Goal: Information Seeking & Learning: Learn about a topic

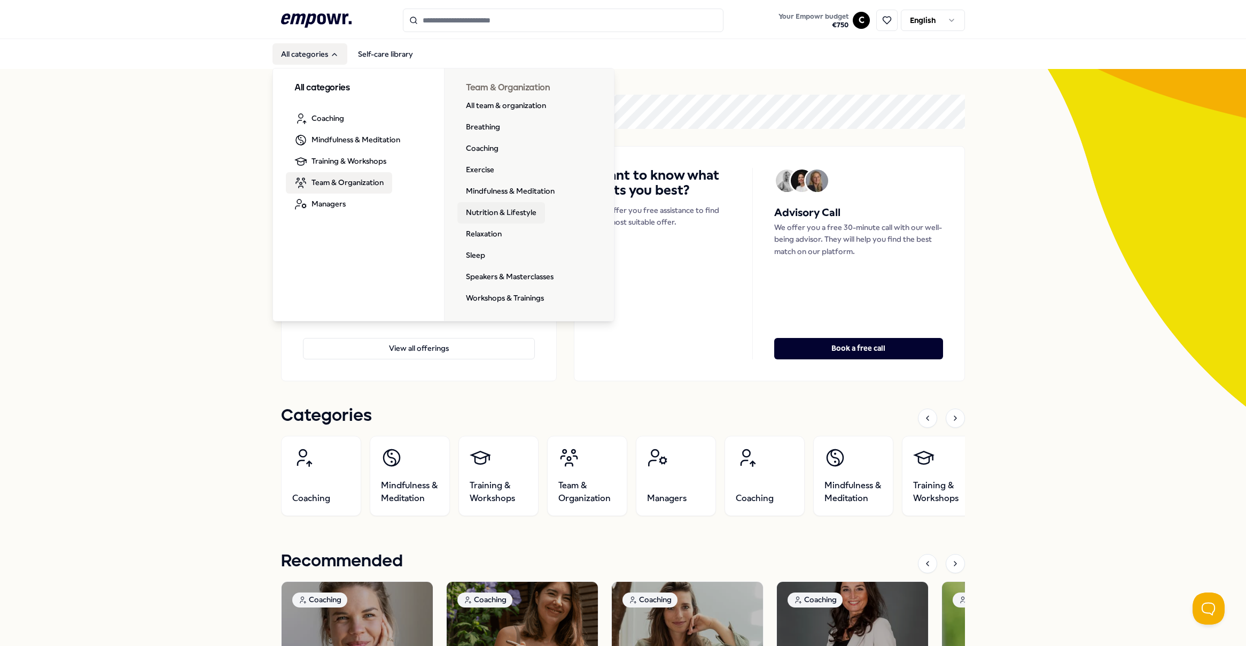
click at [487, 213] on link "Nutrition & Lifestyle" at bounding box center [502, 212] width 88 height 21
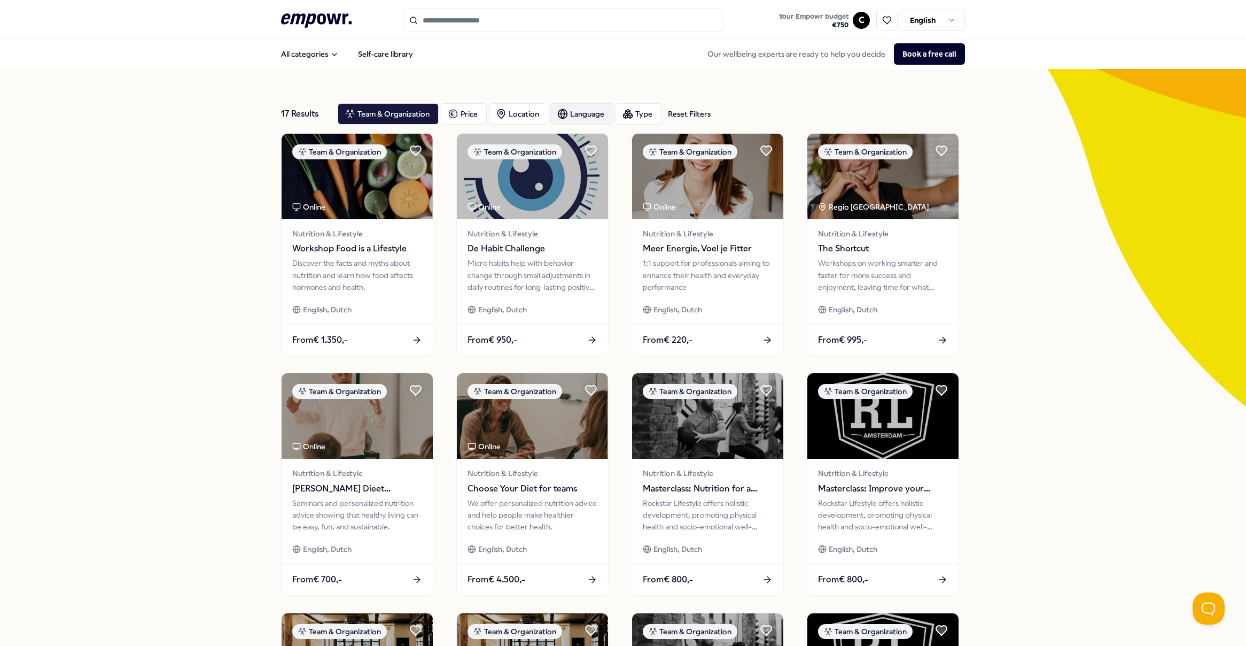
click at [569, 115] on div "Language" at bounding box center [582, 113] width 63 height 21
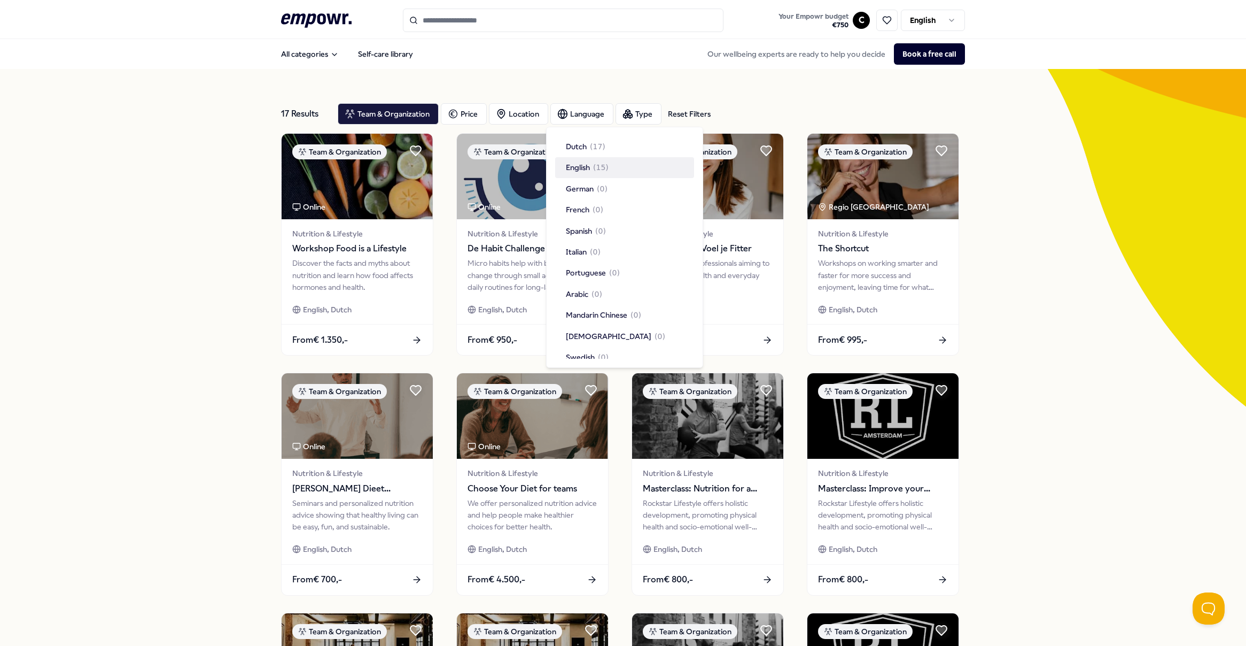
scroll to position [30, 0]
click at [597, 139] on span "( 15 )" at bounding box center [600, 137] width 15 height 12
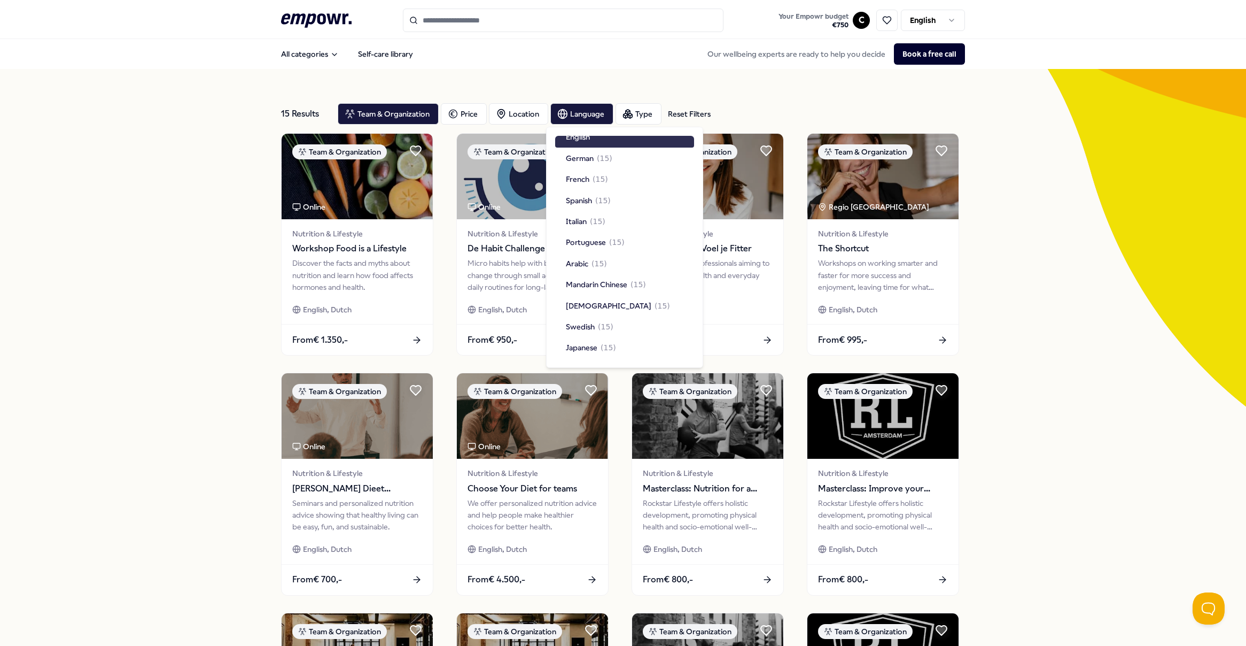
click at [735, 102] on div "15 Results Reset Filters Team & Organization Price Location Language Type Reset…" at bounding box center [623, 114] width 684 height 38
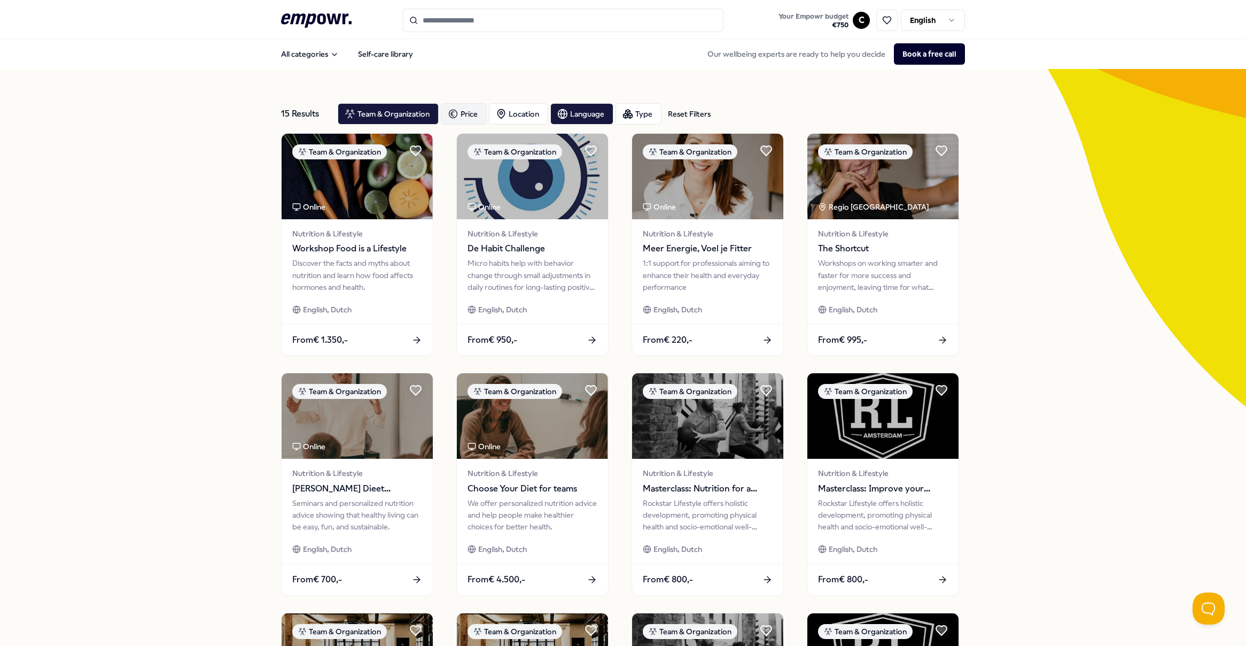
click at [464, 114] on div "Price" at bounding box center [464, 113] width 46 height 21
click at [508, 113] on div "Location" at bounding box center [518, 113] width 59 height 21
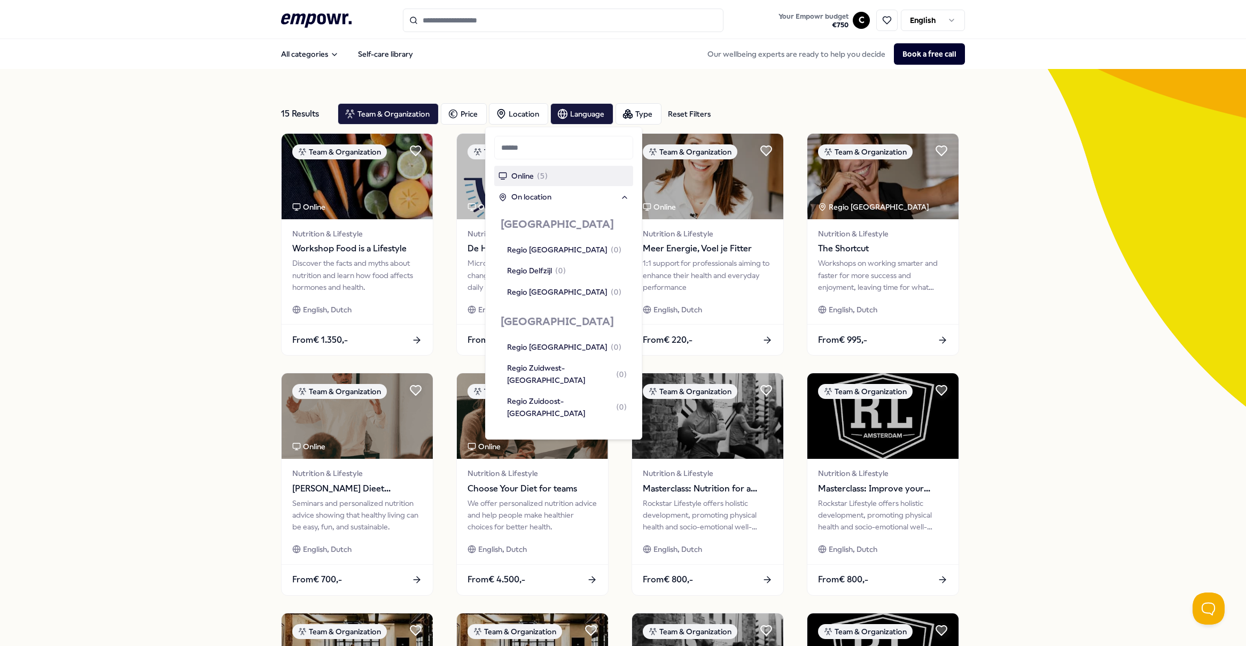
click at [556, 177] on div "Online ( 5 )" at bounding box center [563, 176] width 139 height 20
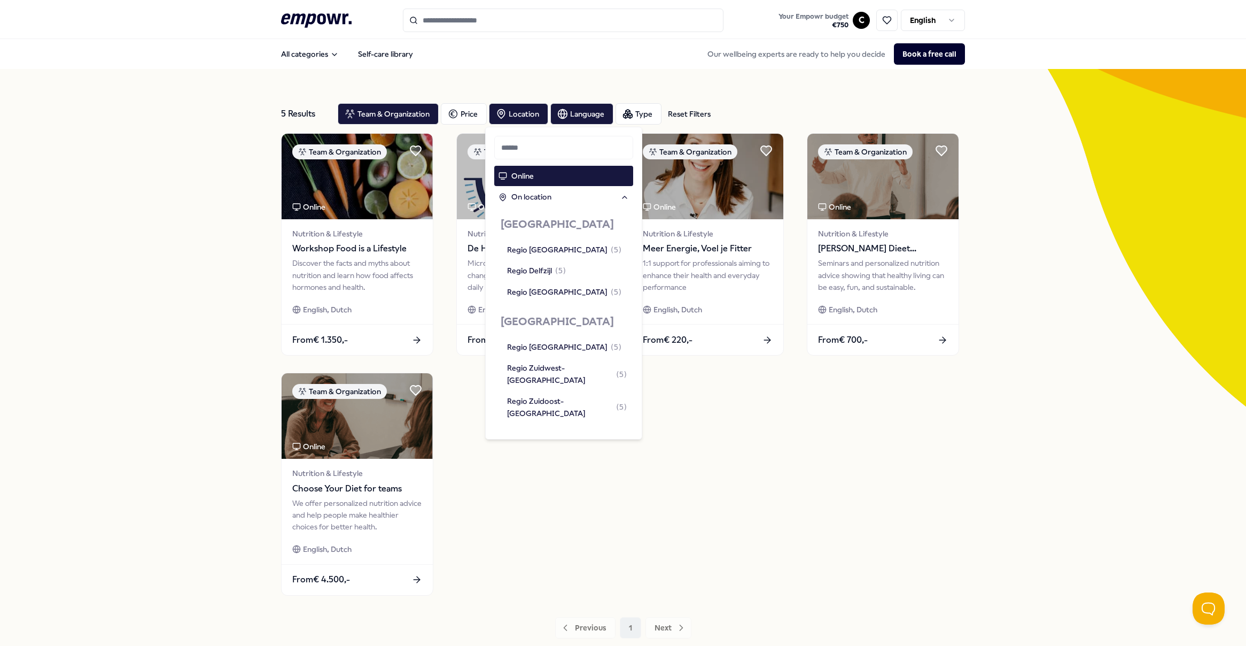
click at [206, 308] on div "5 Results Reset Filters Team & Organization Price Location Language Type Reset …" at bounding box center [623, 366] width 1246 height 595
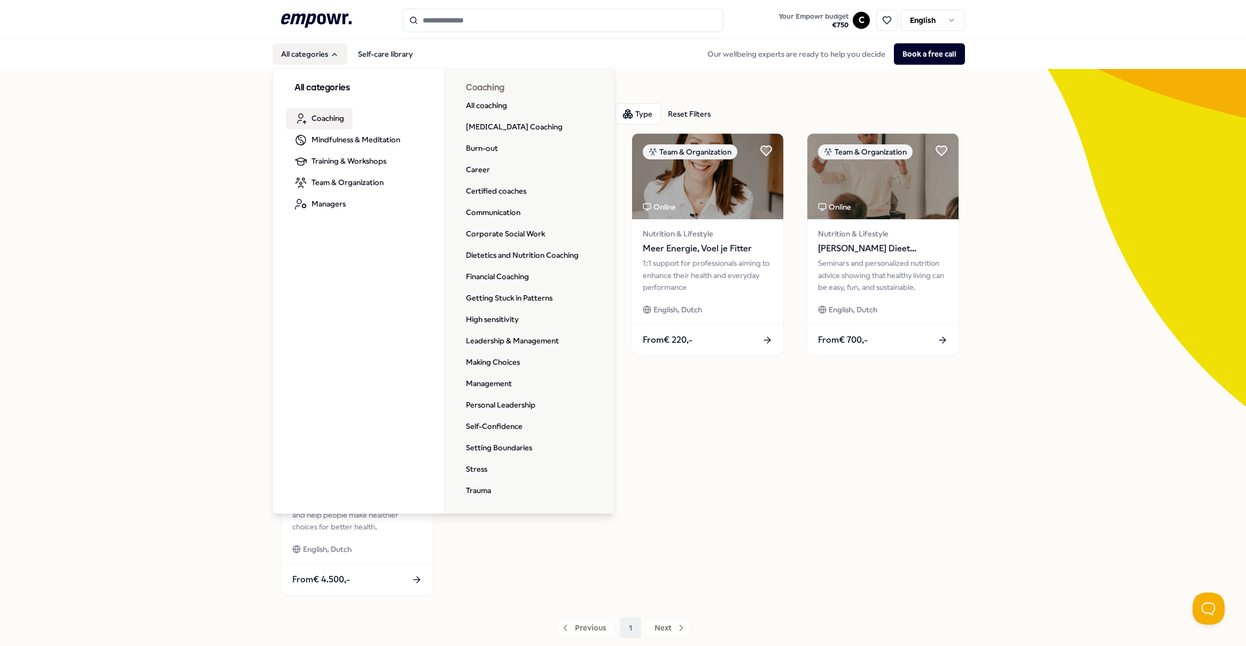
click at [328, 119] on span "Coaching" at bounding box center [328, 118] width 33 height 12
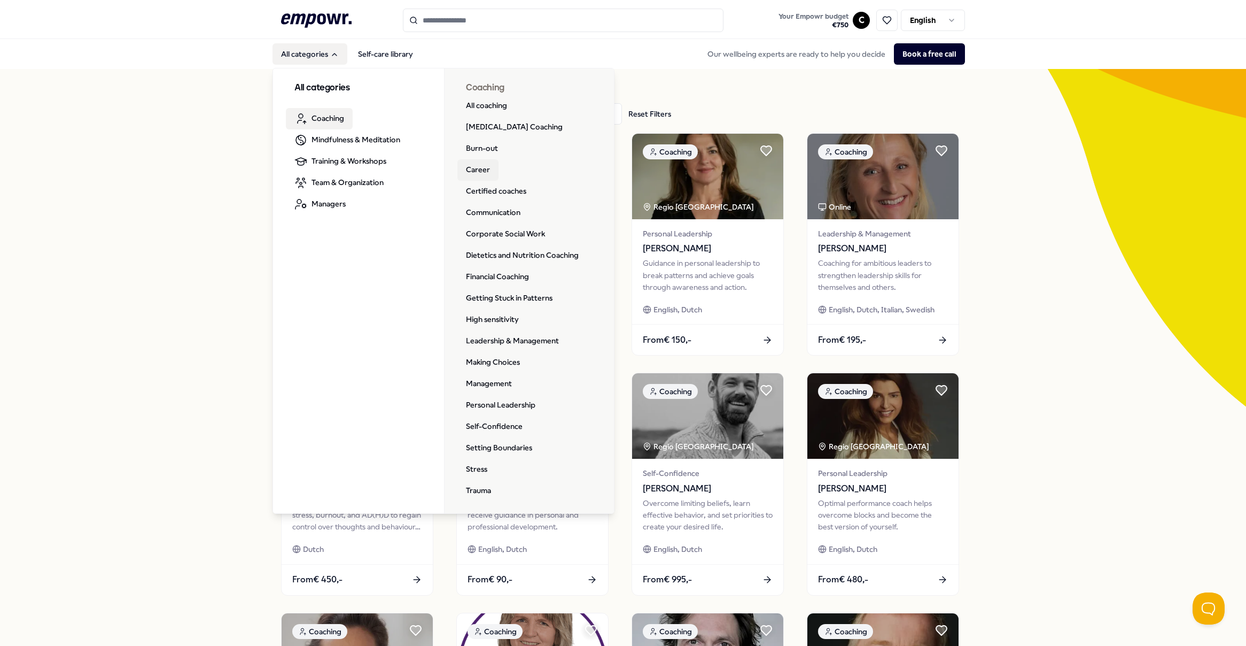
click at [473, 174] on link "Career" at bounding box center [478, 169] width 41 height 21
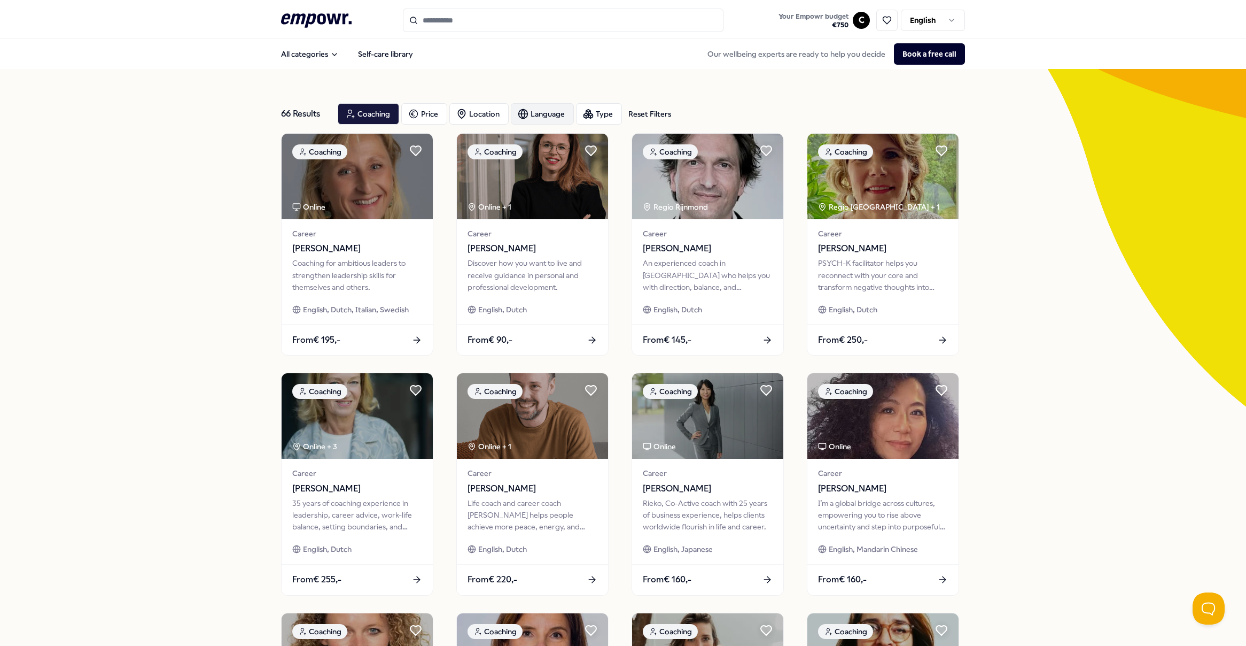
click at [551, 120] on div "Language" at bounding box center [542, 113] width 63 height 21
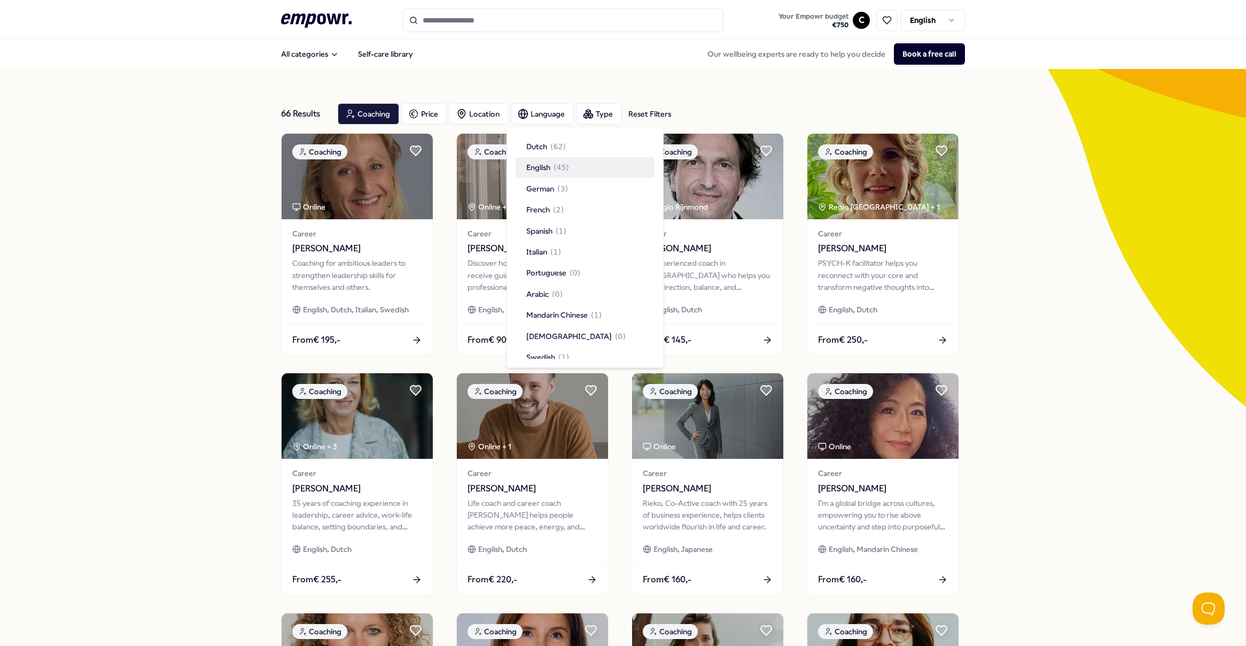
click at [560, 166] on span "( 45 )" at bounding box center [561, 167] width 15 height 12
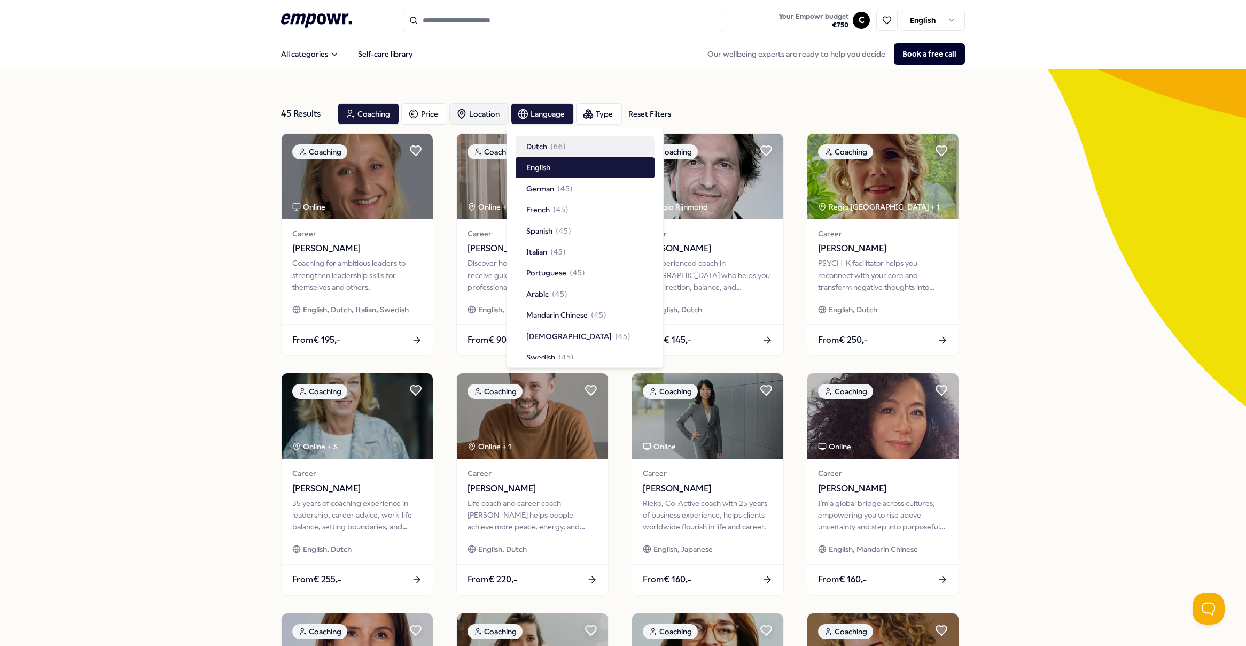
click at [472, 117] on div "Location" at bounding box center [478, 113] width 59 height 21
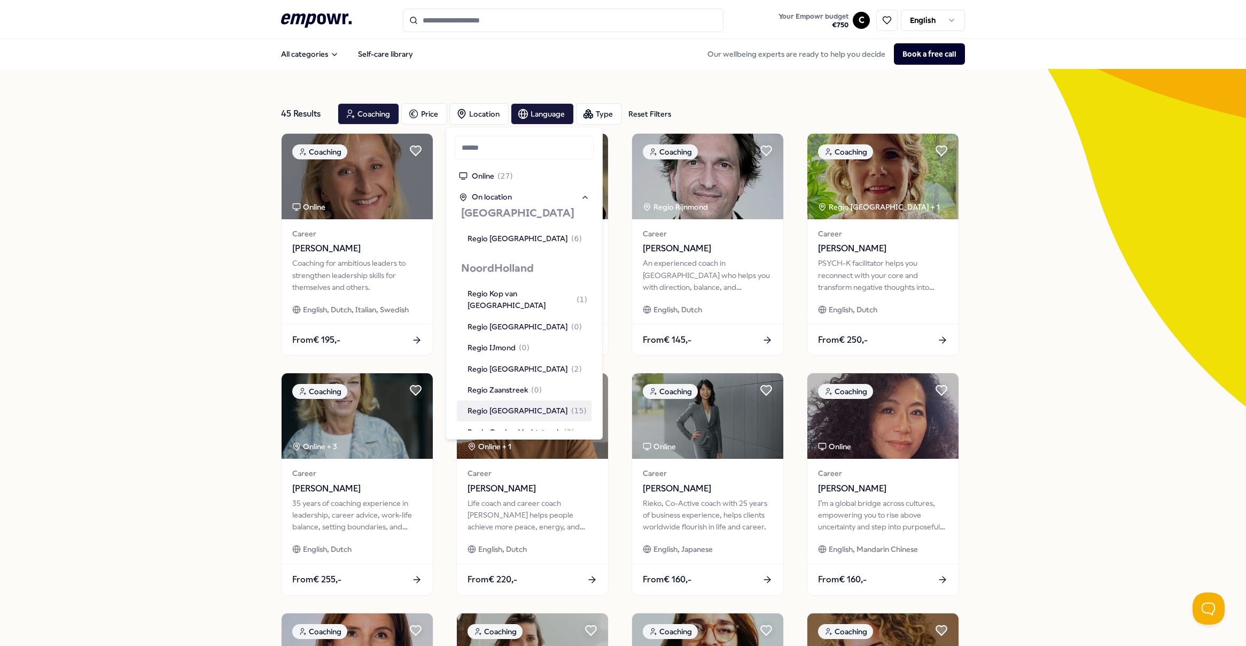
scroll to position [632, 0]
click at [532, 400] on div "Regio [GEOGRAPHIC_DATA] ( 15 )" at bounding box center [527, 406] width 119 height 12
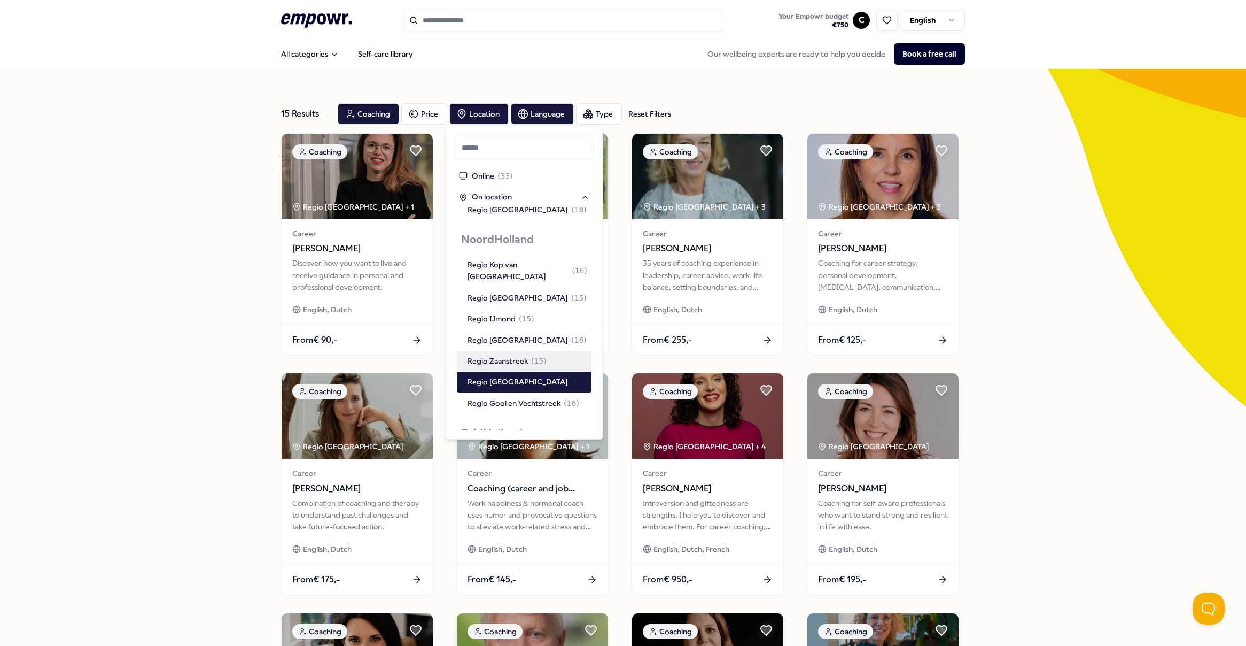
click at [203, 332] on div "15 Results Reset Filters Coaching Price Location Language Type Reset Filters Co…" at bounding box center [623, 486] width 1246 height 834
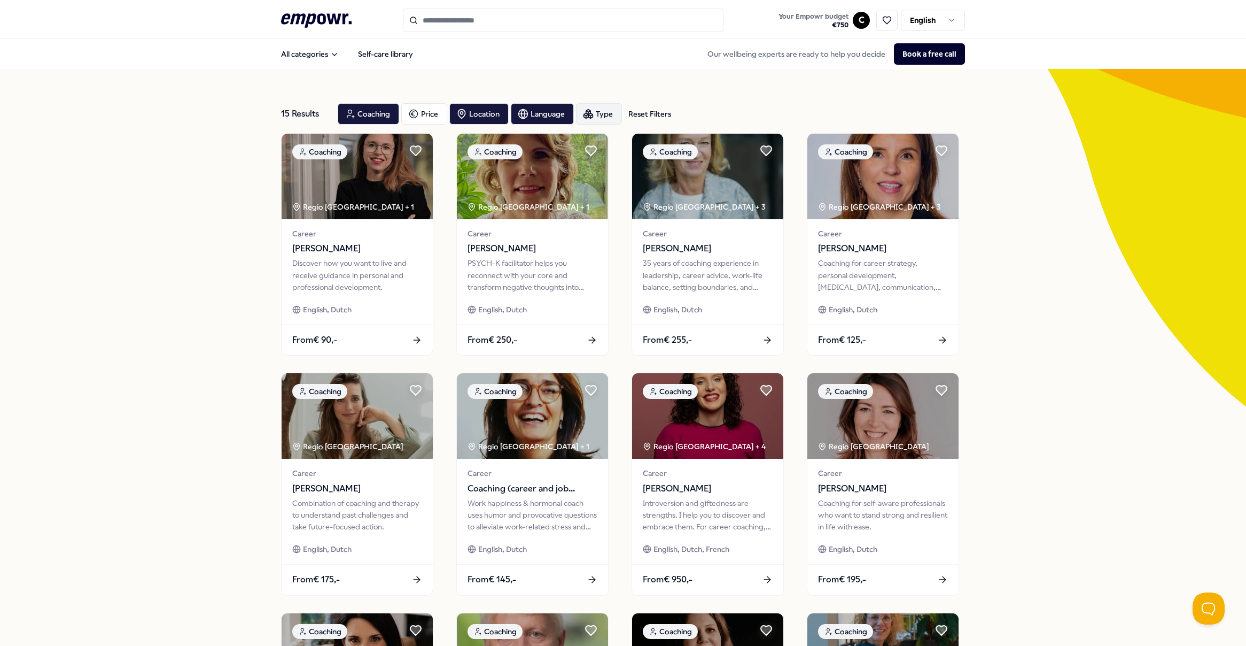
click at [592, 111] on div "Type" at bounding box center [599, 113] width 46 height 21
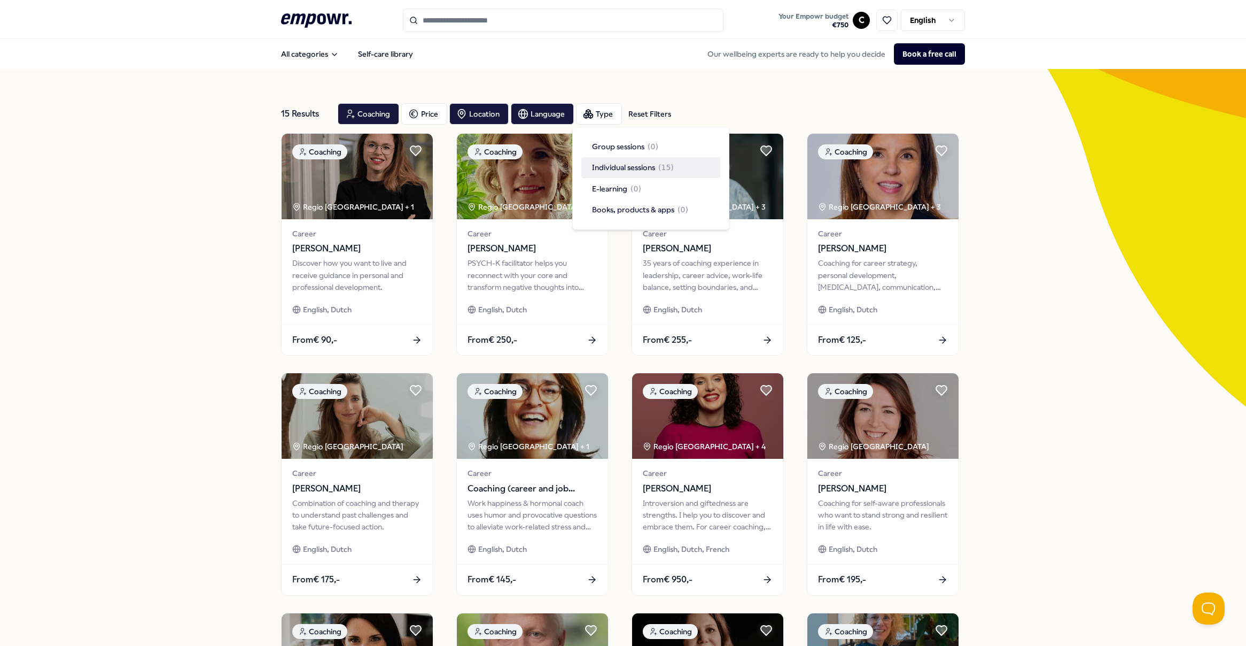
click at [671, 170] on span "( 15 )" at bounding box center [665, 167] width 15 height 12
click at [712, 100] on div "15 Results Reset Filters Coaching Price Location Language Type Reset Filters" at bounding box center [623, 114] width 684 height 38
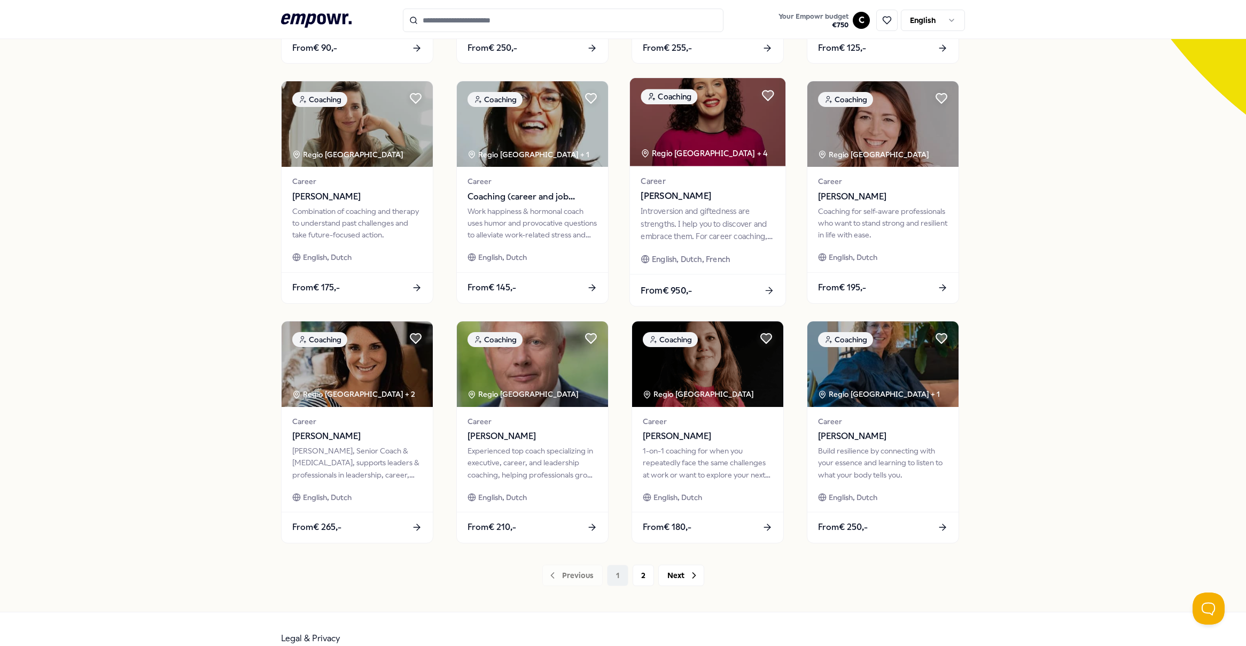
scroll to position [311, 0]
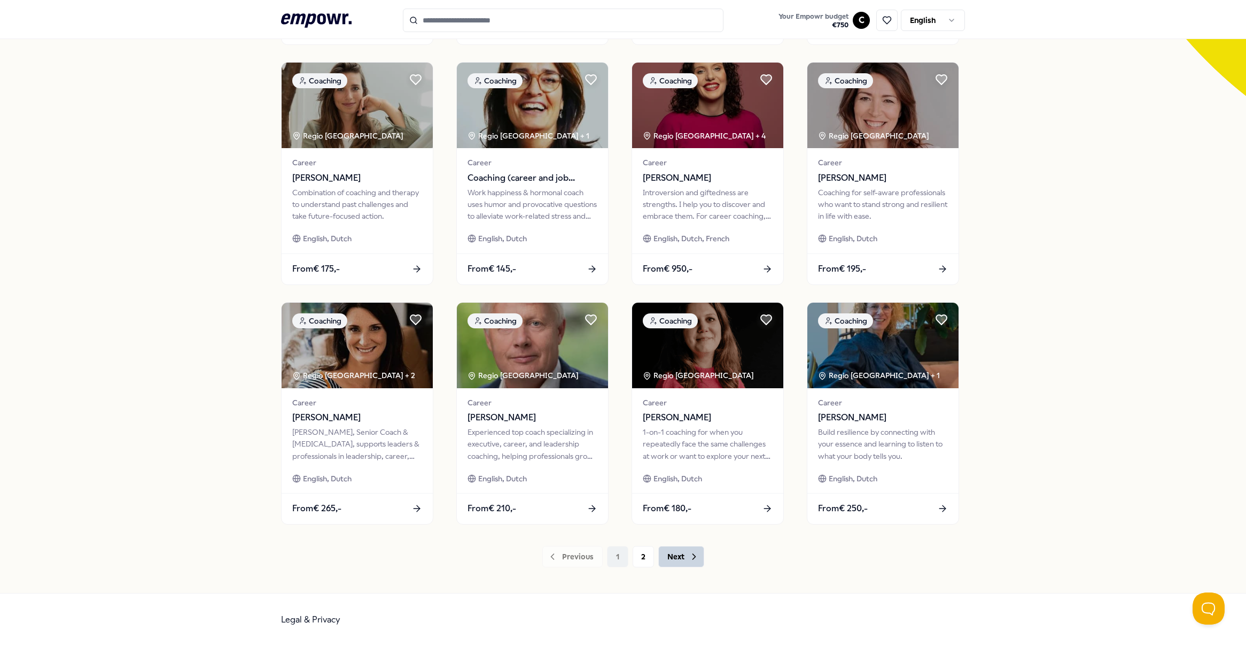
click at [670, 559] on button "Next" at bounding box center [681, 556] width 46 height 21
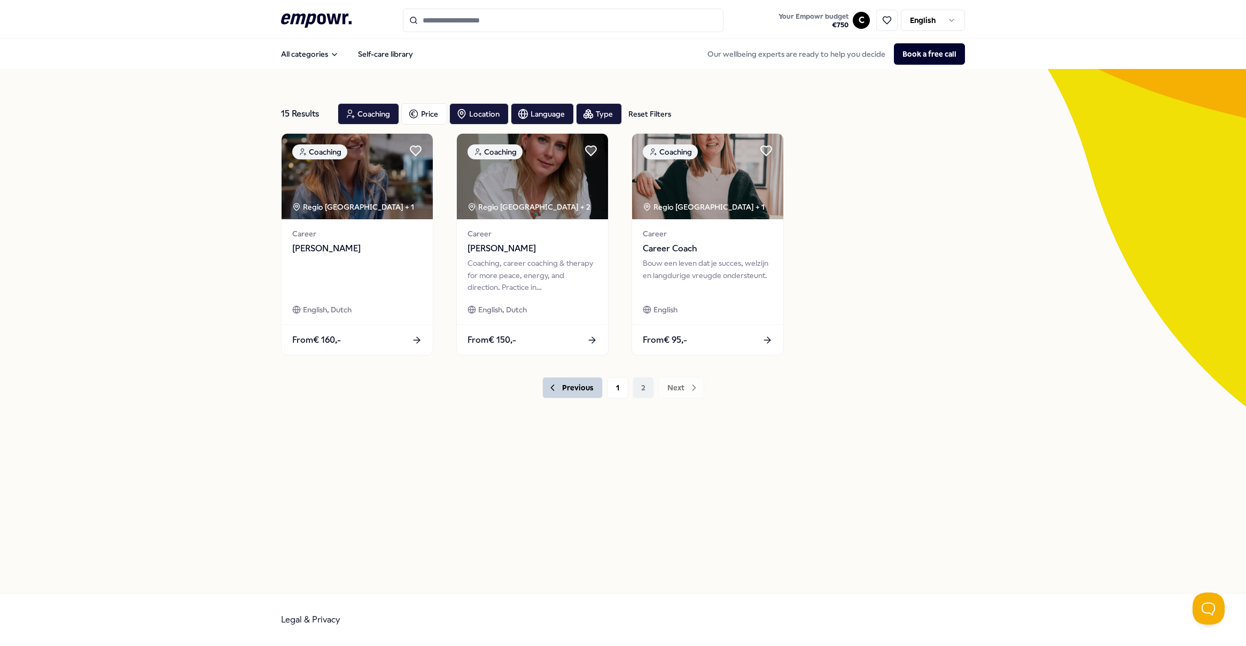
click at [565, 384] on button "Previous" at bounding box center [572, 387] width 60 height 21
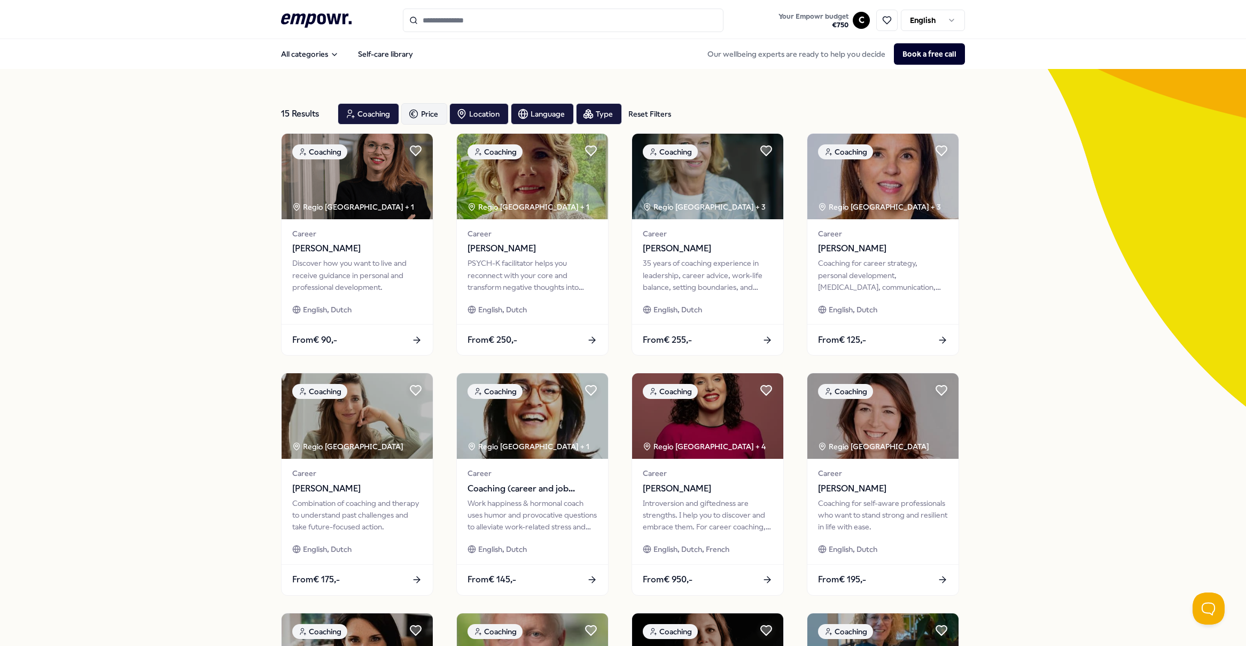
click at [420, 108] on div "Price" at bounding box center [424, 113] width 46 height 21
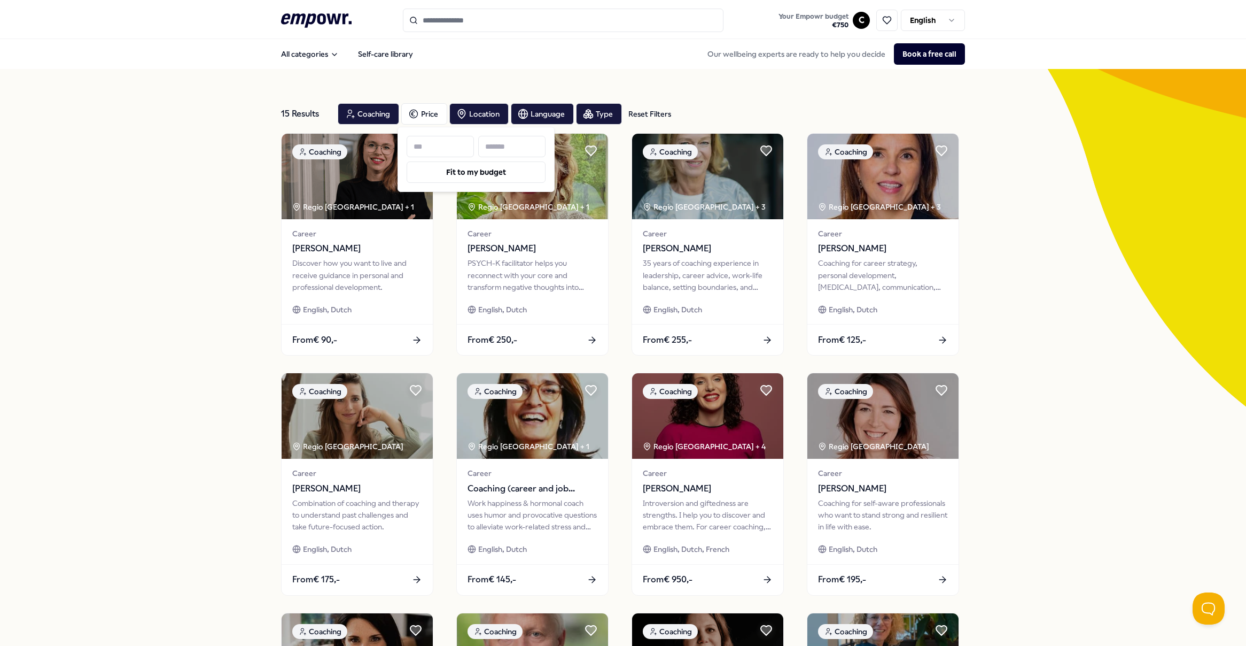
click at [511, 152] on input at bounding box center [511, 146] width 67 height 21
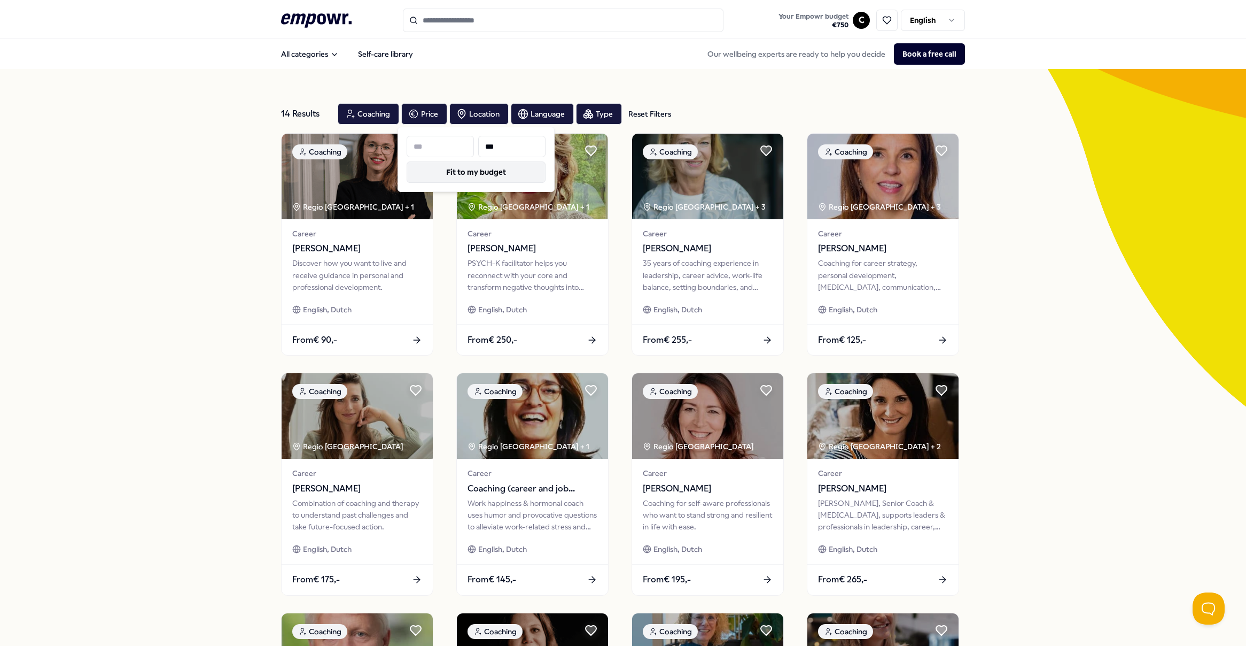
click at [516, 175] on button "Fit to my budget" at bounding box center [476, 171] width 139 height 21
type input "***"
click at [489, 147] on input "***" at bounding box center [511, 146] width 67 height 21
click at [485, 173] on button "Fit to my budget" at bounding box center [476, 171] width 139 height 21
click at [225, 267] on div "14 Results Reset Filters Coaching Price Location Language Type Reset Filters Co…" at bounding box center [623, 486] width 1246 height 834
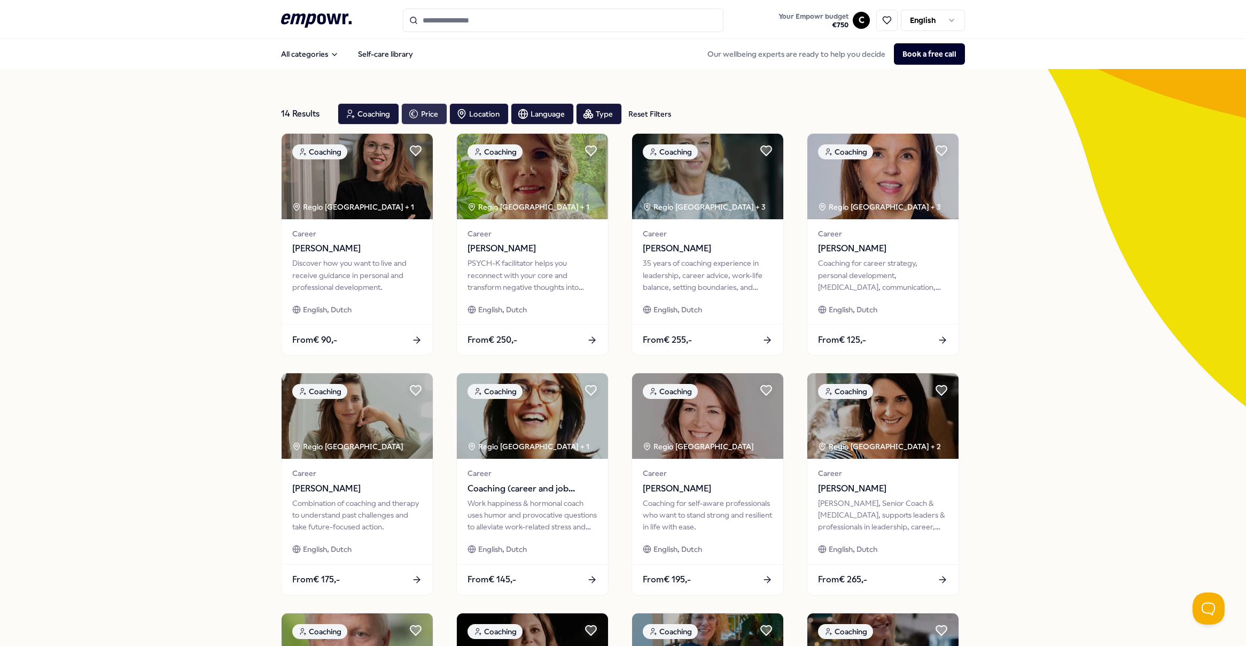
click at [420, 117] on div "Price" at bounding box center [424, 113] width 46 height 21
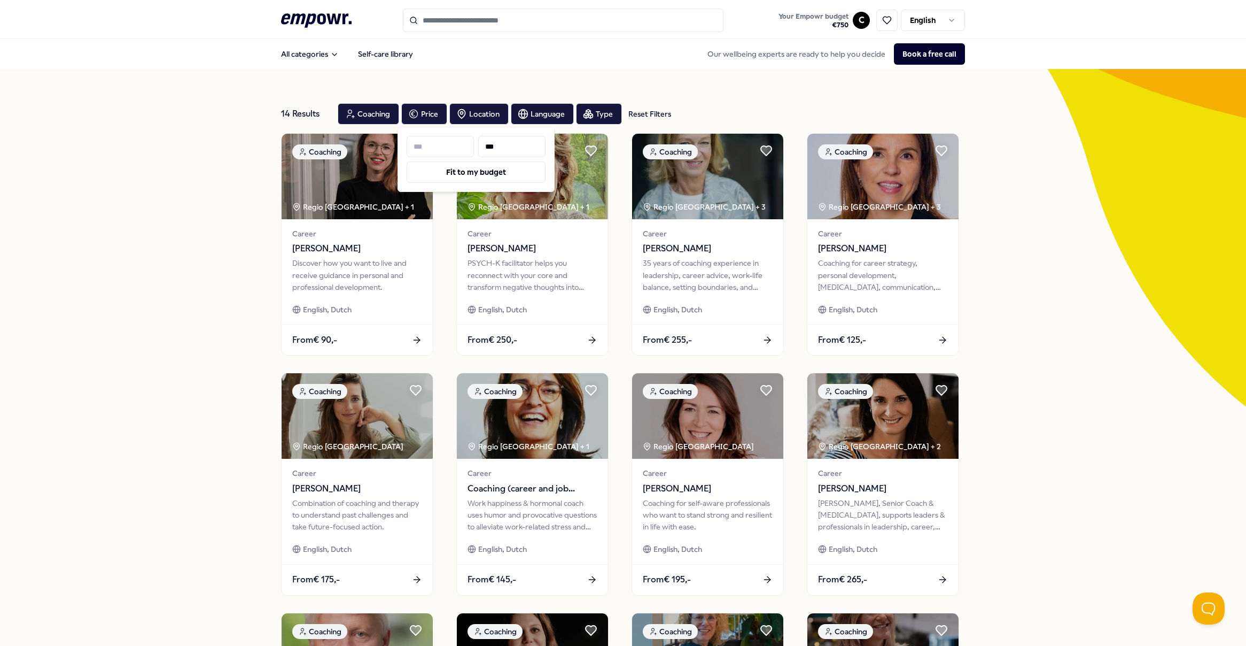
click at [493, 150] on input "***" at bounding box center [511, 146] width 67 height 21
click at [487, 145] on input "***" at bounding box center [511, 146] width 67 height 21
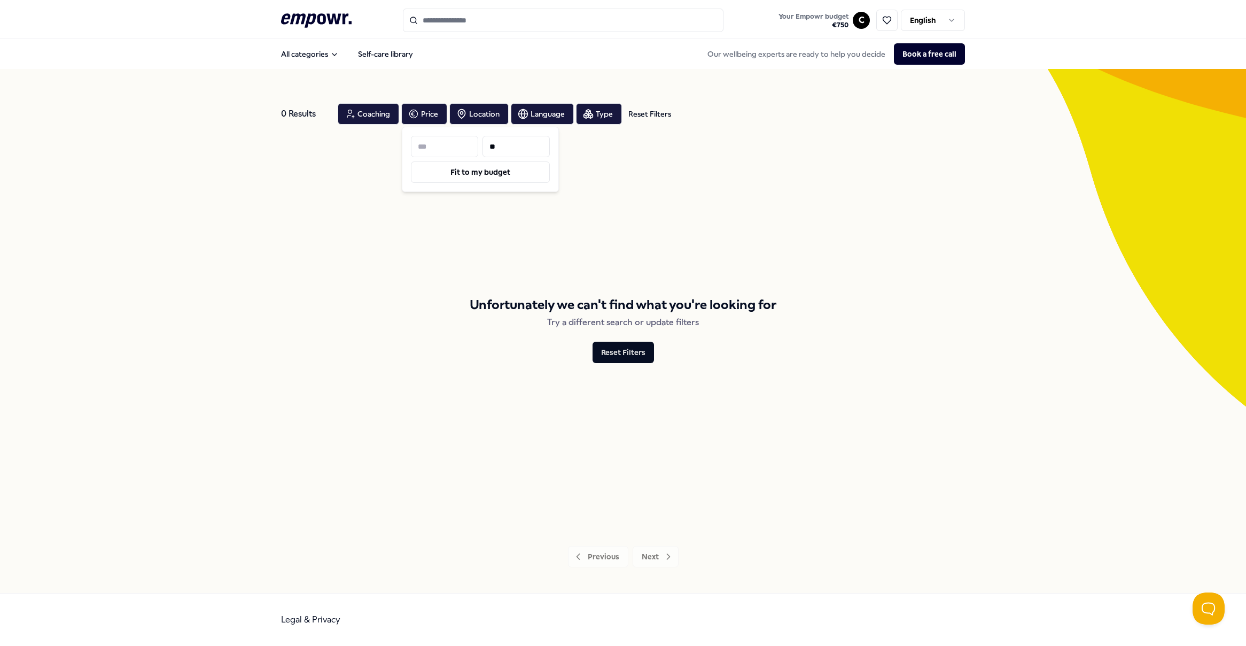
click at [505, 148] on input "**" at bounding box center [516, 146] width 67 height 21
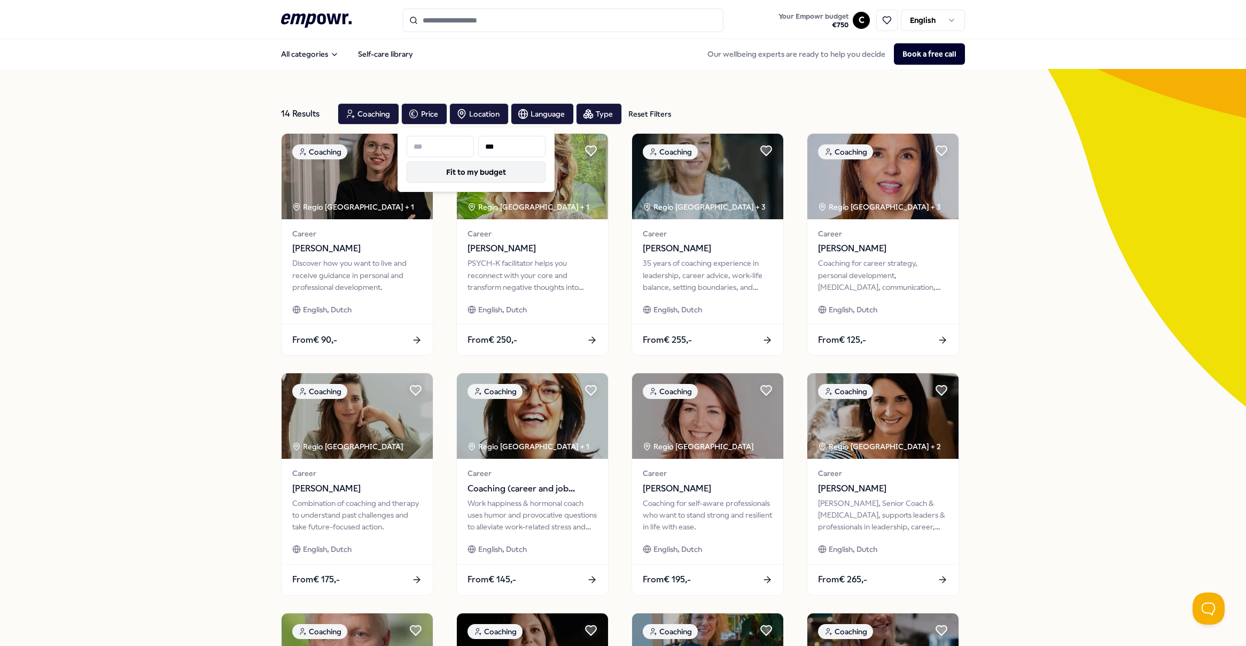
click at [527, 168] on button "Fit to my budget" at bounding box center [476, 171] width 139 height 21
type input "***"
click at [172, 284] on div "14 Results Reset Filters Coaching Price Location Language Type Reset Filters Co…" at bounding box center [623, 486] width 1246 height 834
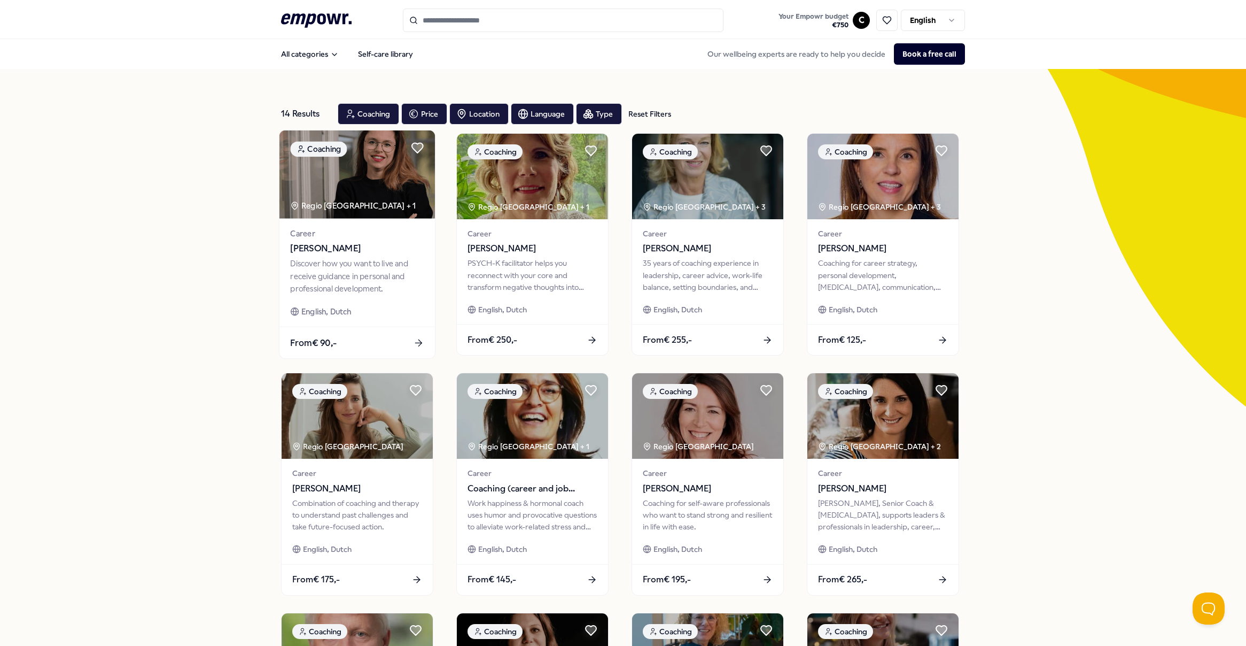
click at [369, 350] on div "From € 90,-" at bounding box center [358, 343] width 156 height 32
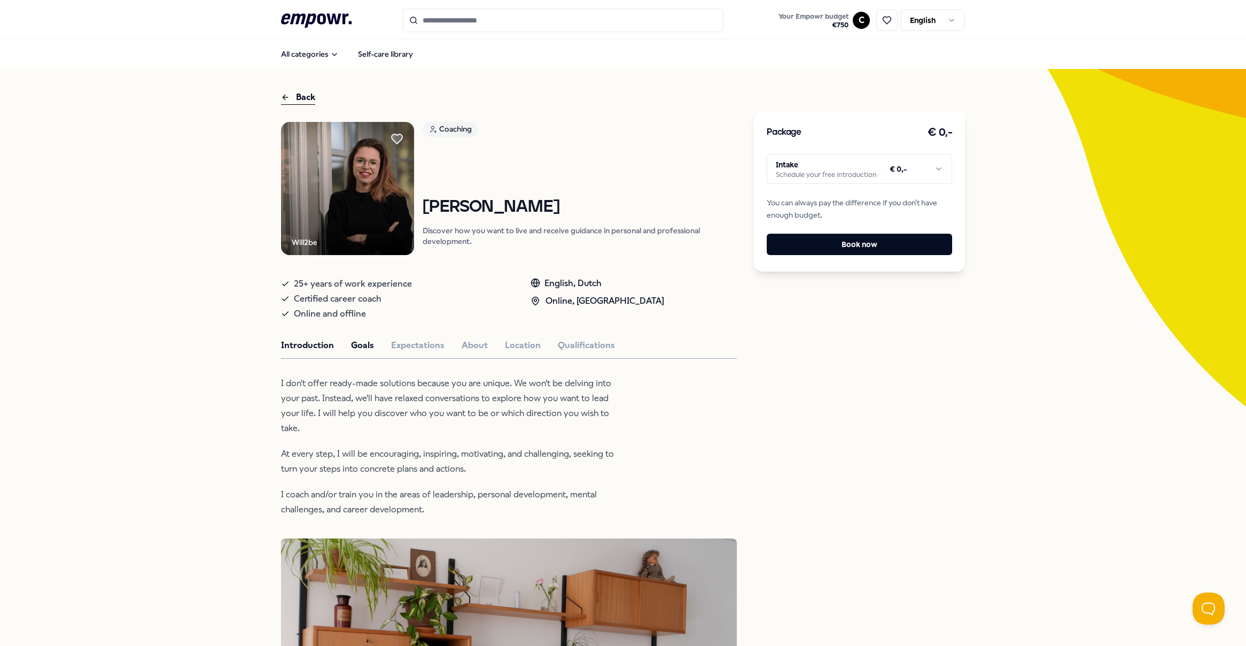
click at [357, 344] on button "Goals" at bounding box center [362, 345] width 23 height 14
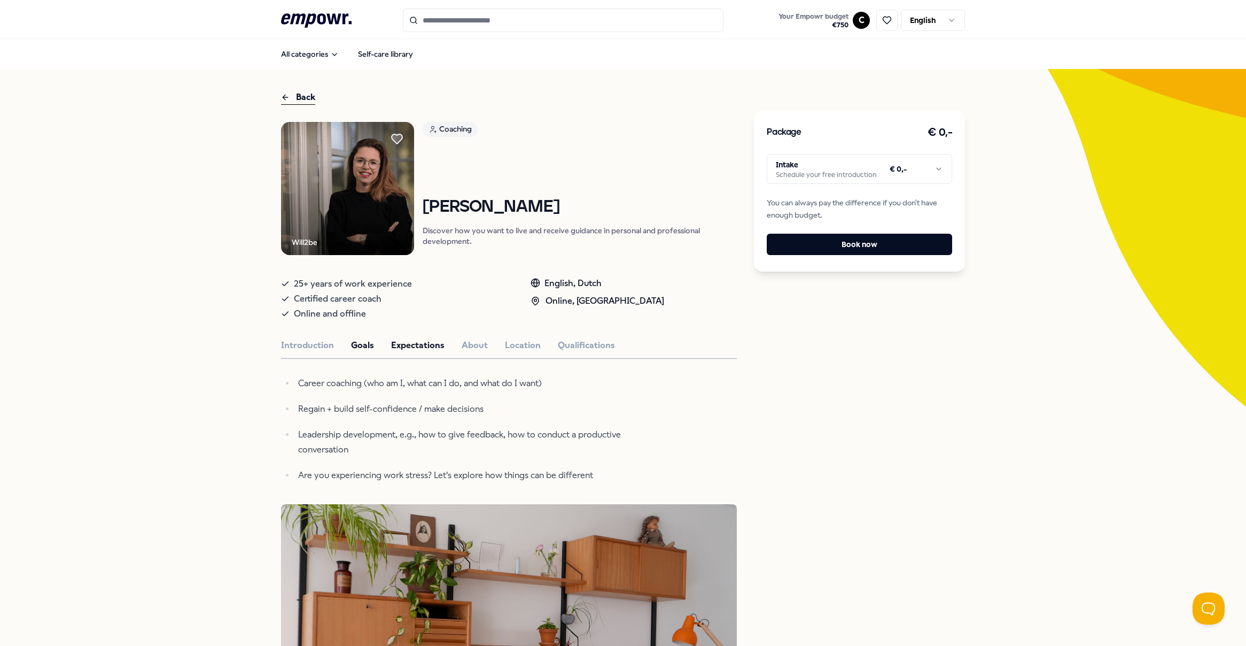
click at [402, 347] on button "Expectations" at bounding box center [417, 345] width 53 height 14
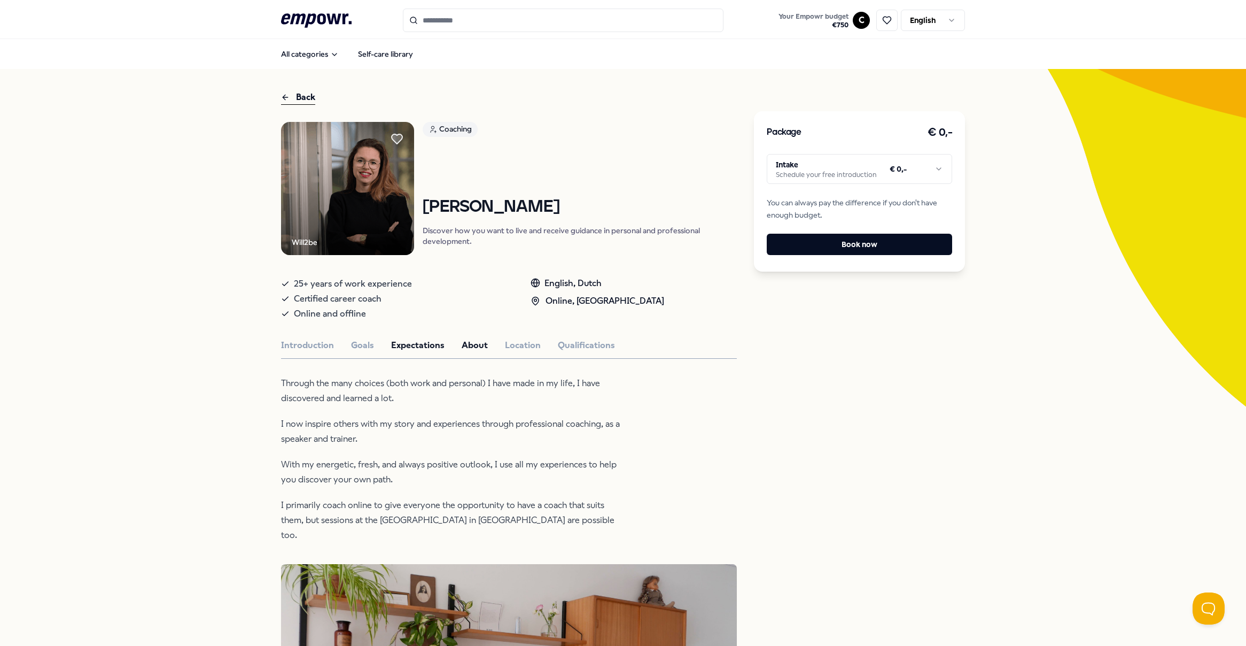
click at [467, 346] on button "About" at bounding box center [475, 345] width 26 height 14
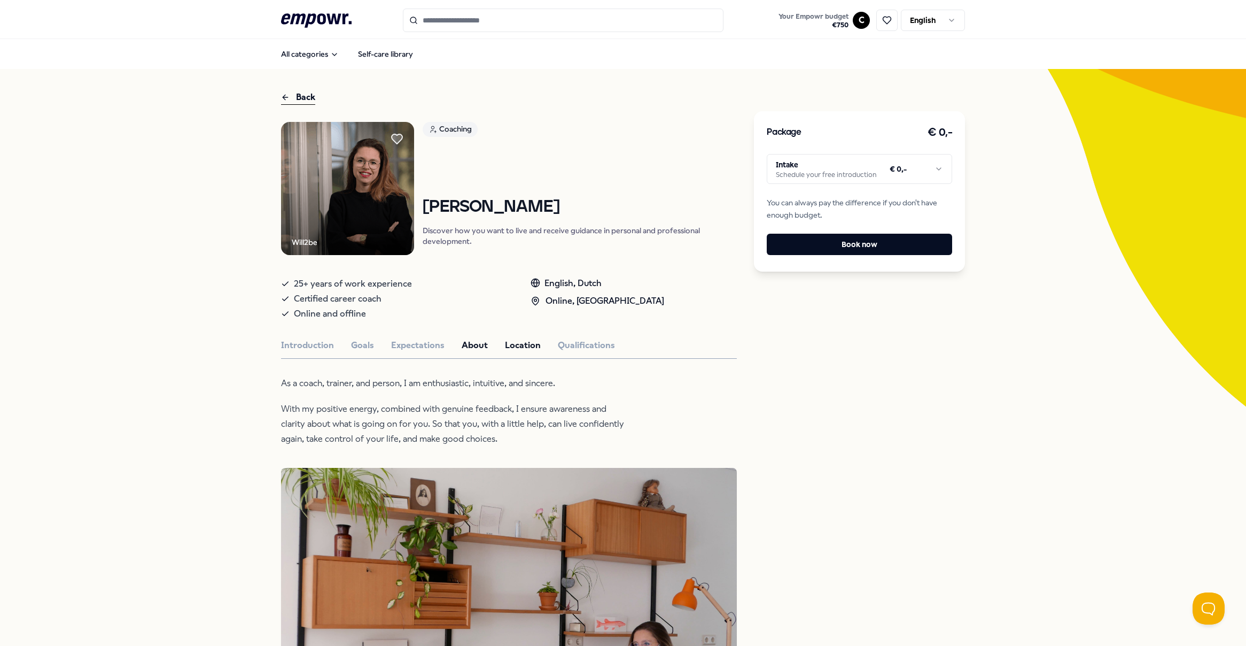
click at [510, 344] on button "Location" at bounding box center [523, 345] width 36 height 14
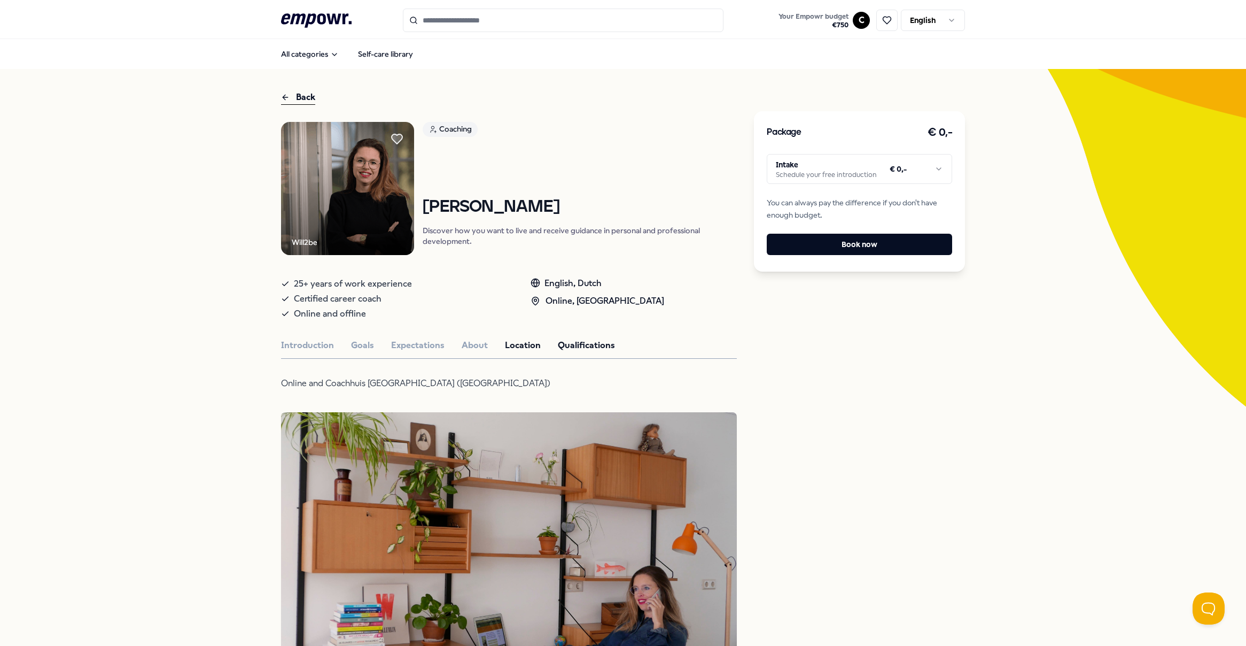
click at [574, 345] on button "Qualifications" at bounding box center [586, 345] width 57 height 14
